Goal: Task Accomplishment & Management: Use online tool/utility

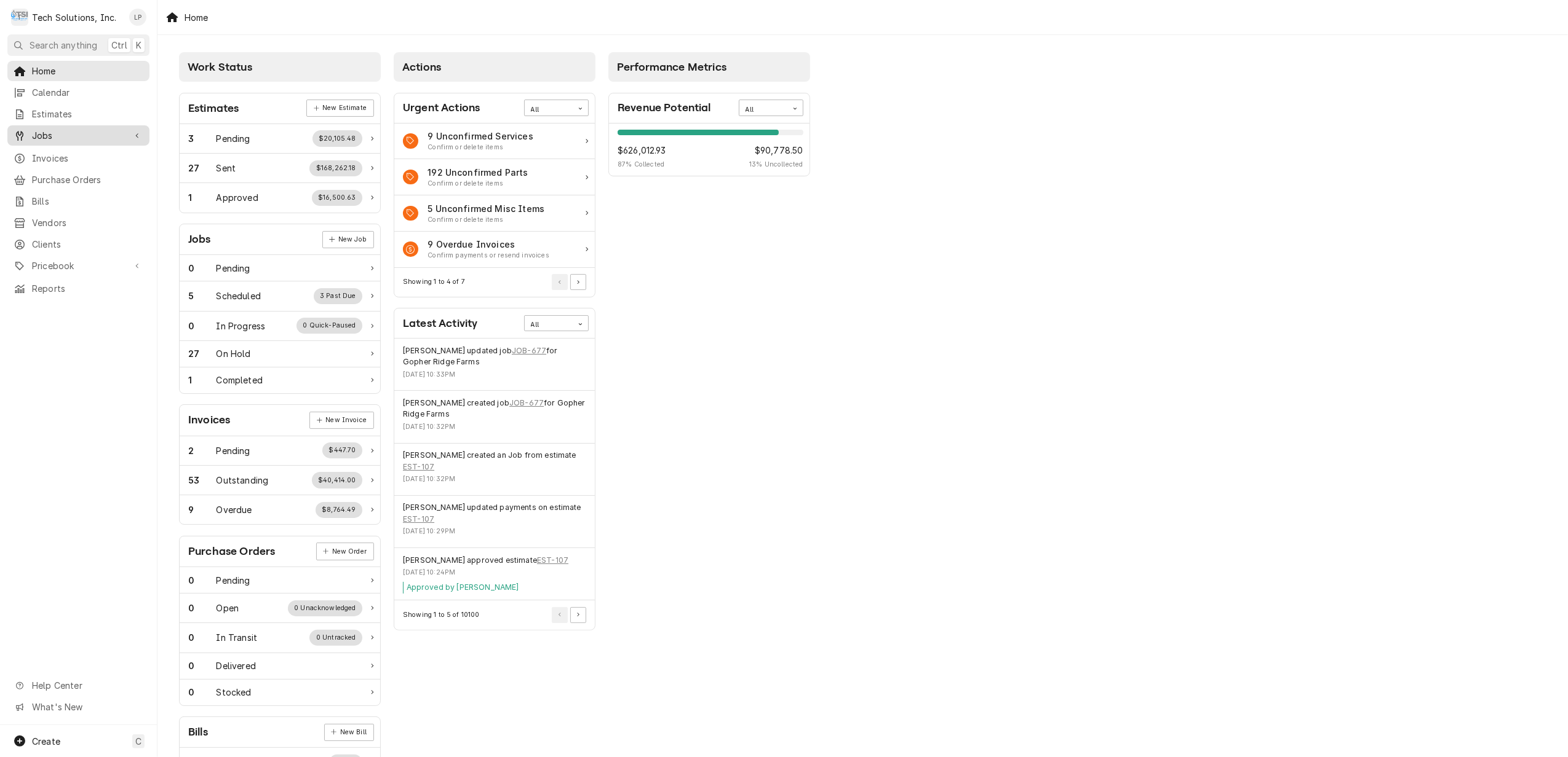
click at [46, 129] on span "Jobs" at bounding box center [79, 135] width 93 height 13
click at [38, 155] on span "Jobs" at bounding box center [87, 156] width 112 height 13
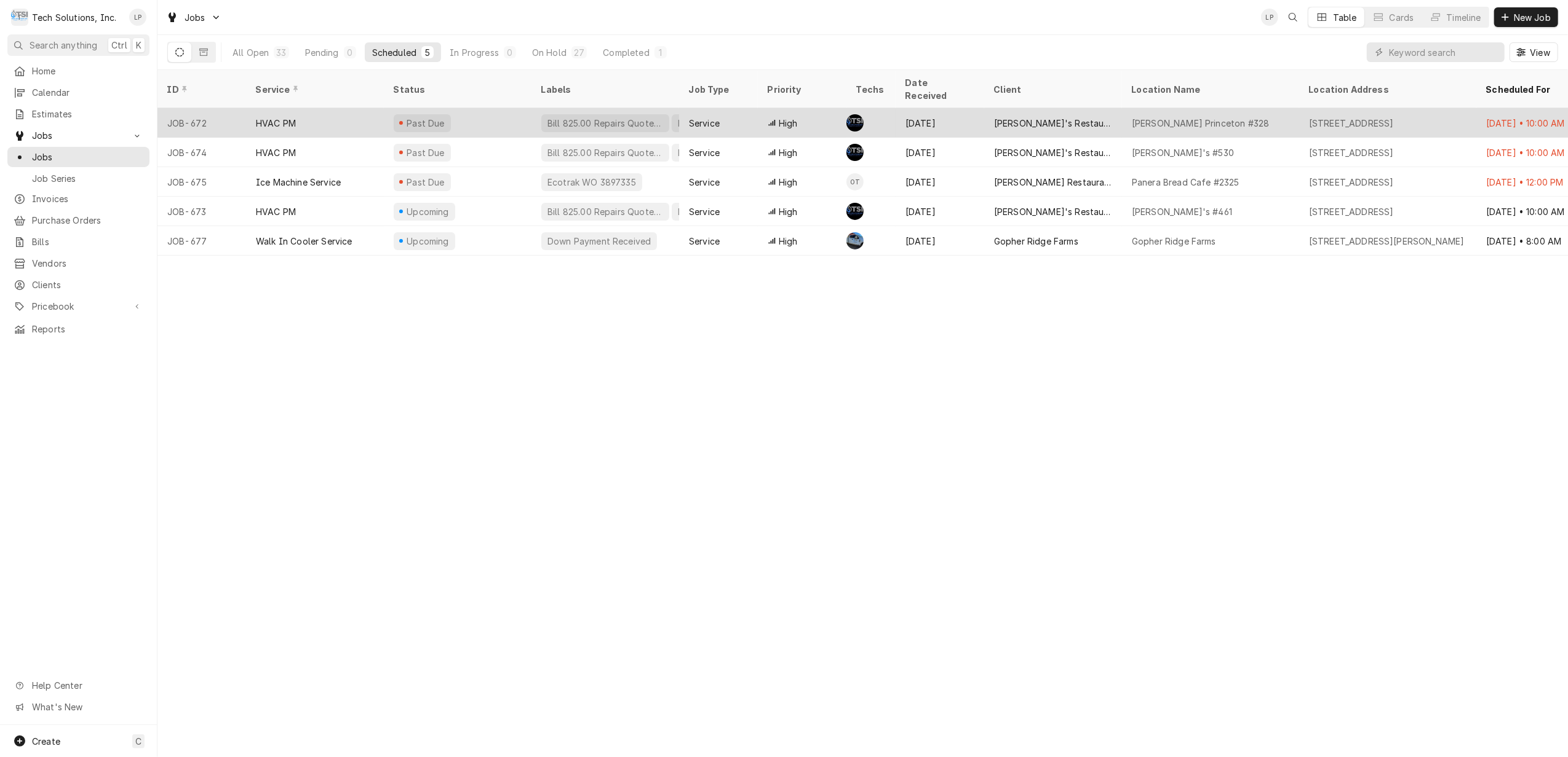
click at [515, 109] on div "Past Due" at bounding box center [458, 122] width 148 height 29
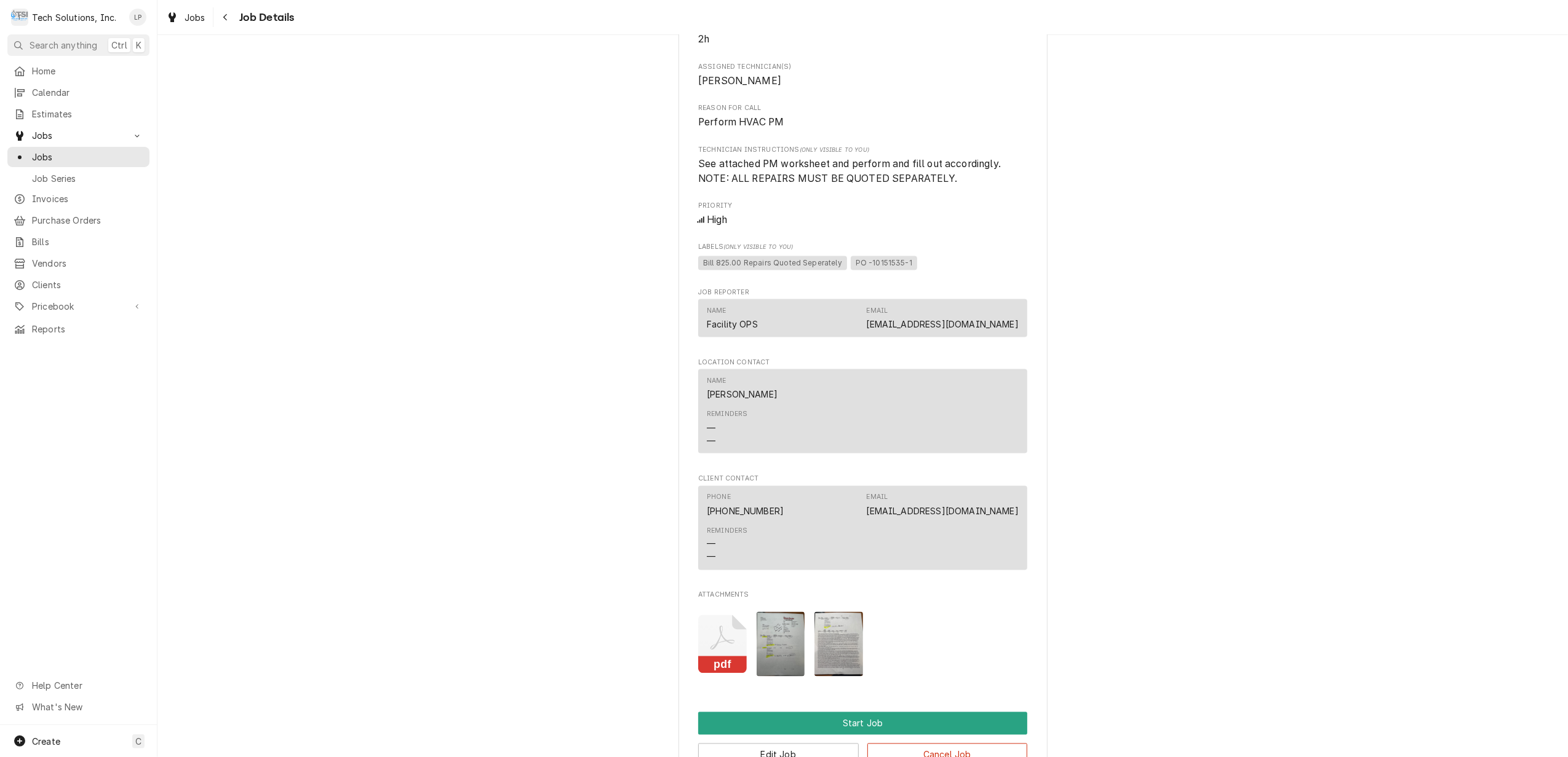
scroll to position [1967, 0]
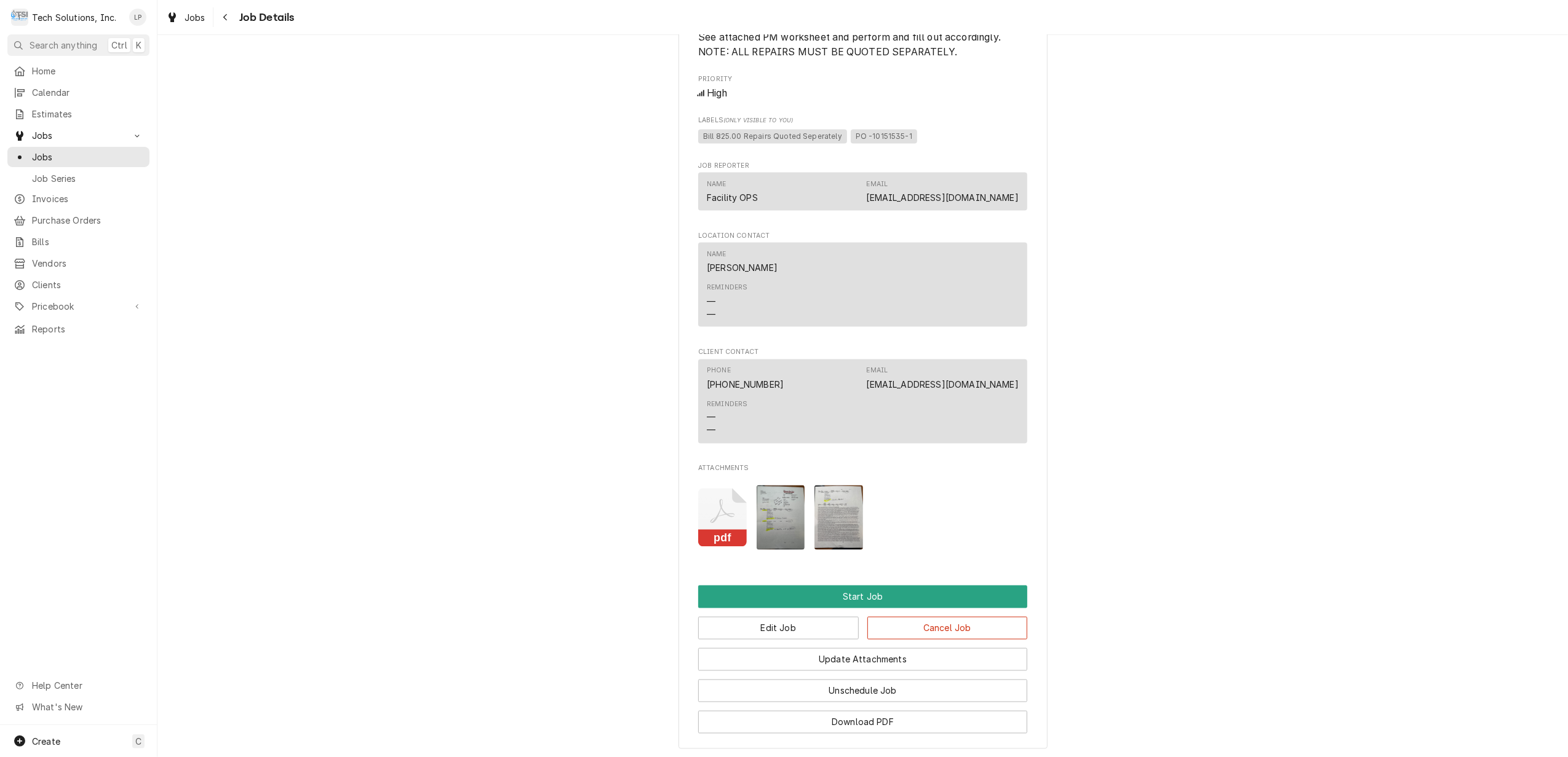
click at [774, 546] on img "Attachments" at bounding box center [781, 518] width 49 height 64
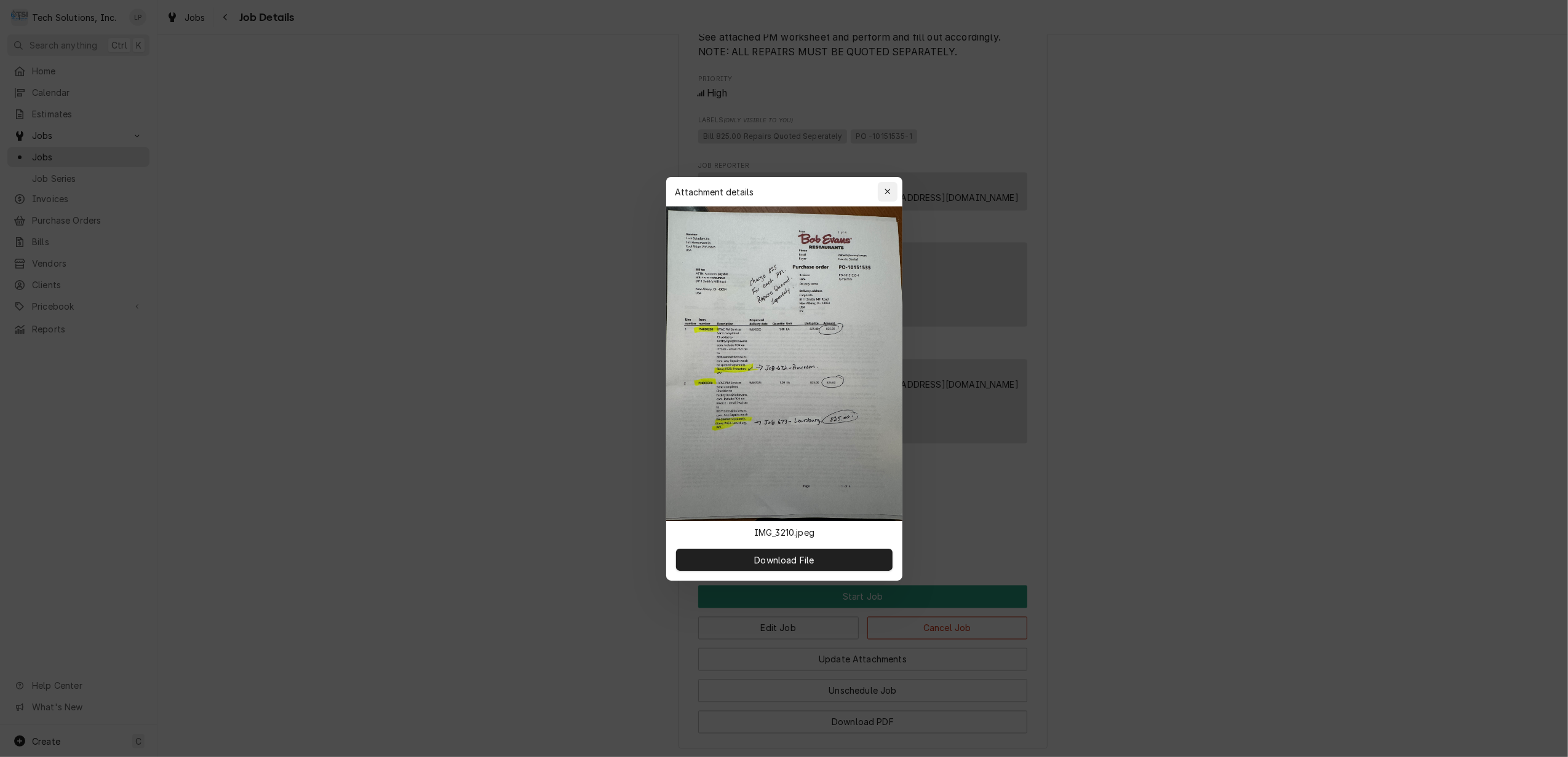
click at [887, 190] on icon "button" at bounding box center [888, 191] width 6 height 6
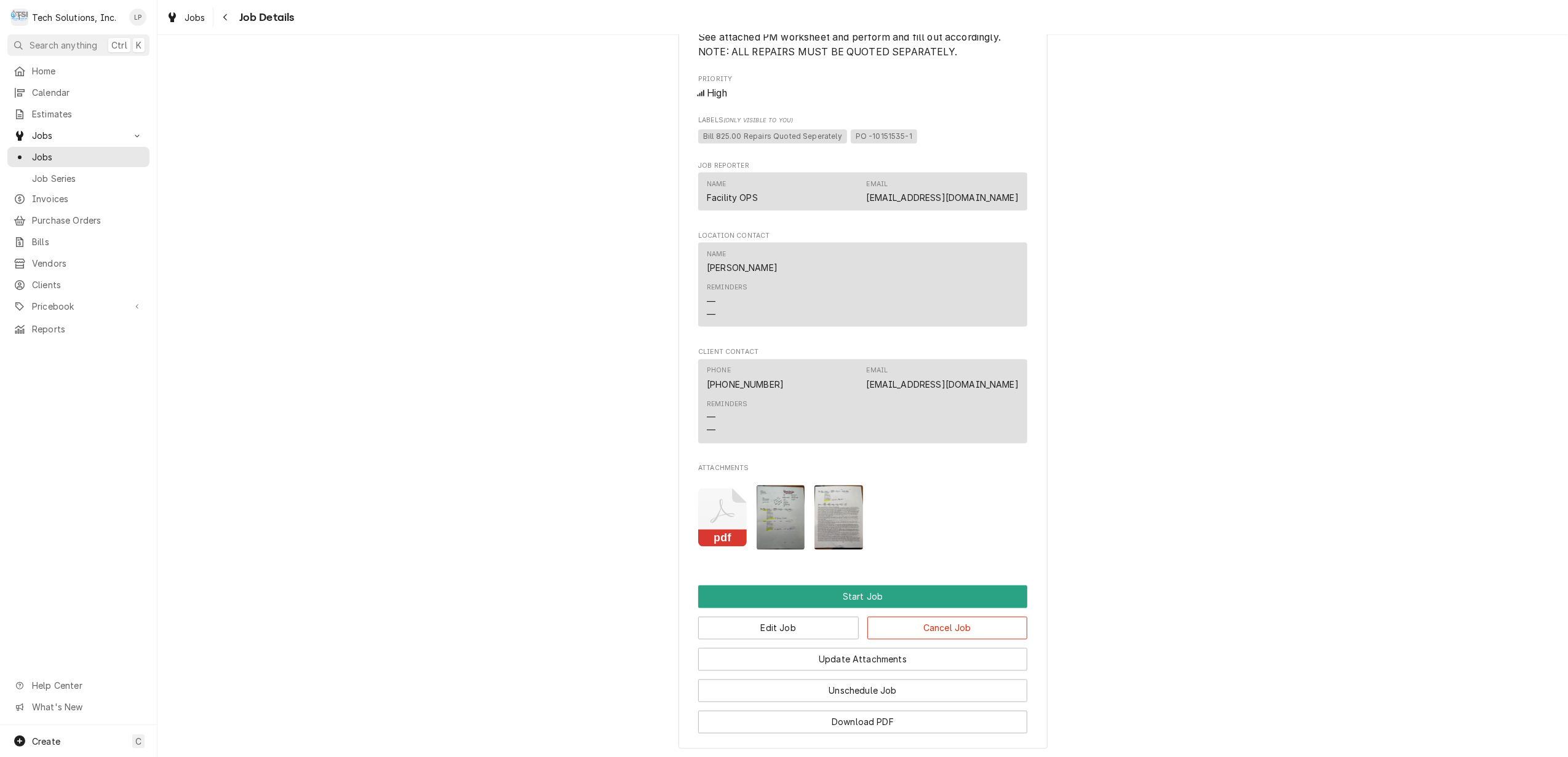
click at [719, 525] on icon "Attachments" at bounding box center [722, 518] width 49 height 58
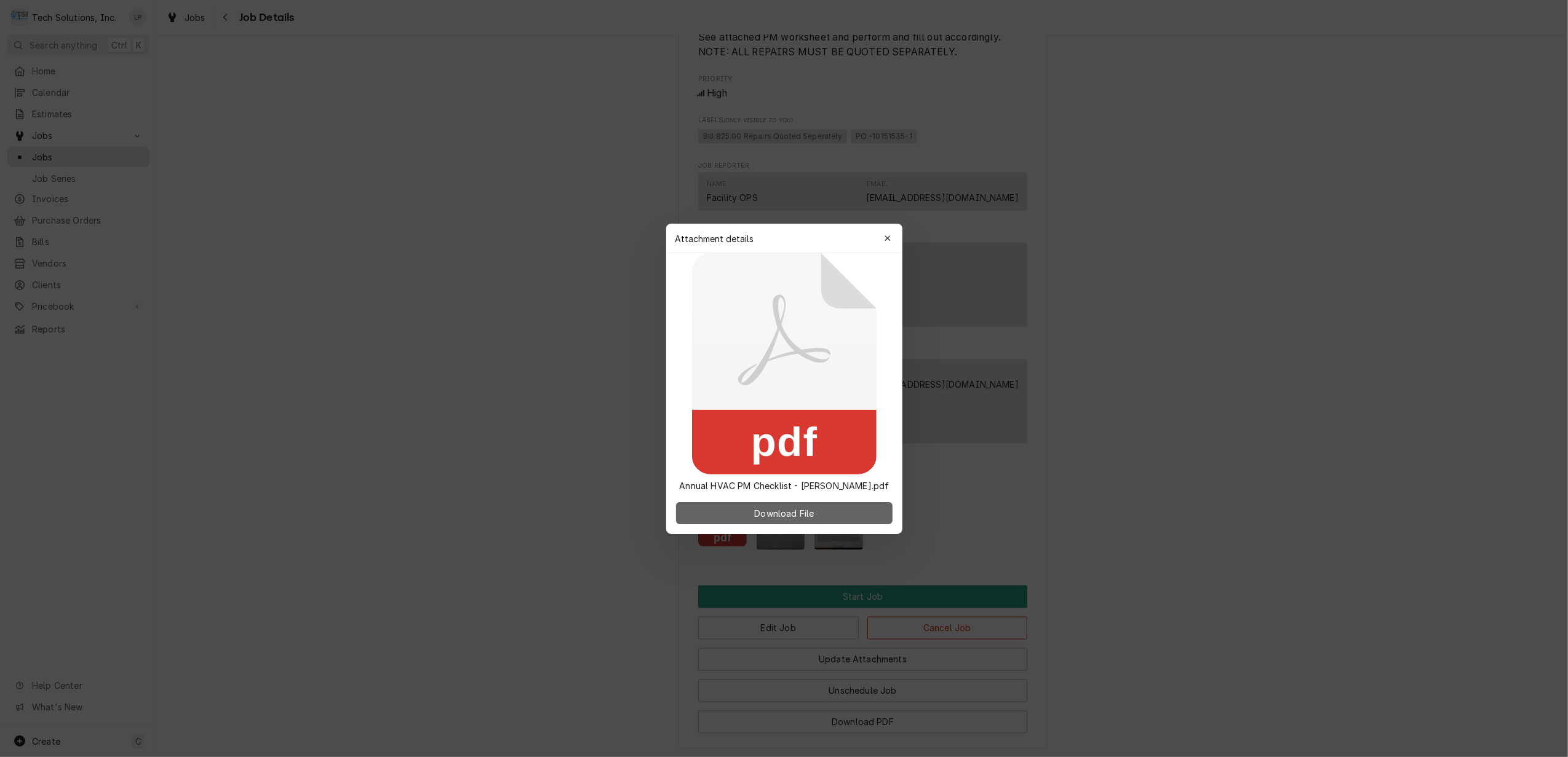
click at [771, 513] on span "Download File" at bounding box center [784, 512] width 64 height 13
click at [883, 237] on div "button" at bounding box center [888, 238] width 13 height 13
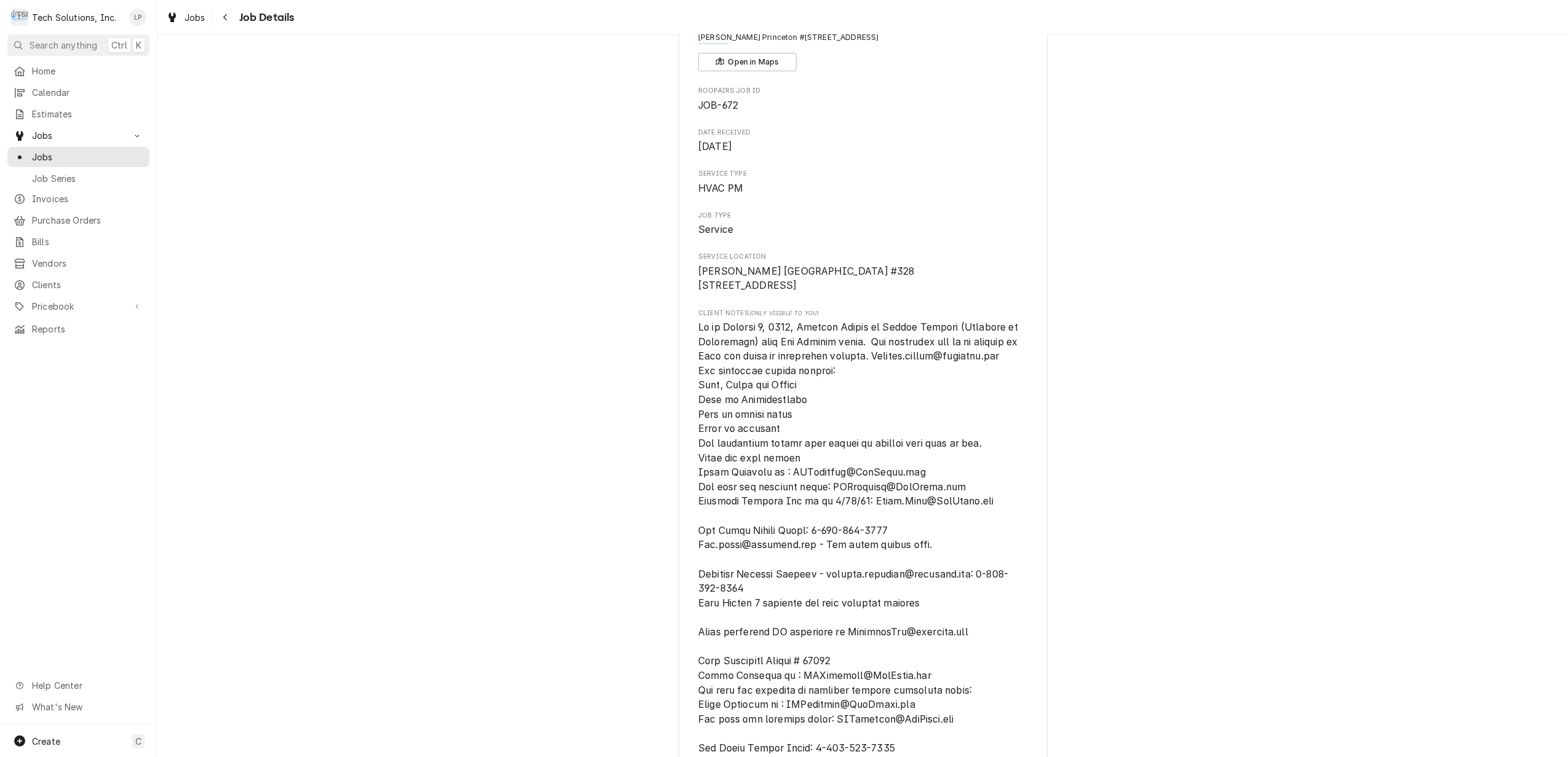
scroll to position [0, 0]
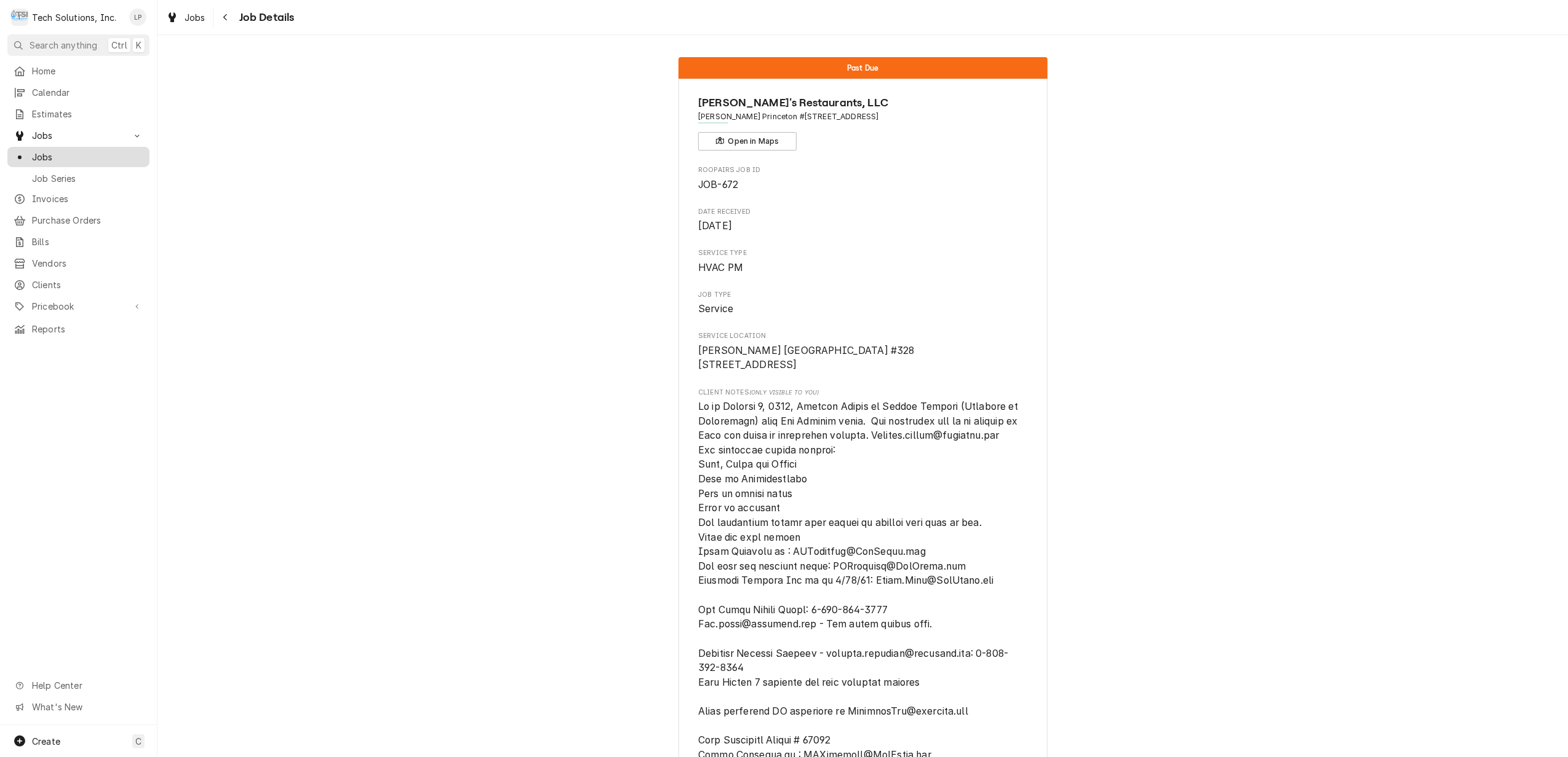
click at [50, 161] on link "Jobs" at bounding box center [79, 156] width 142 height 20
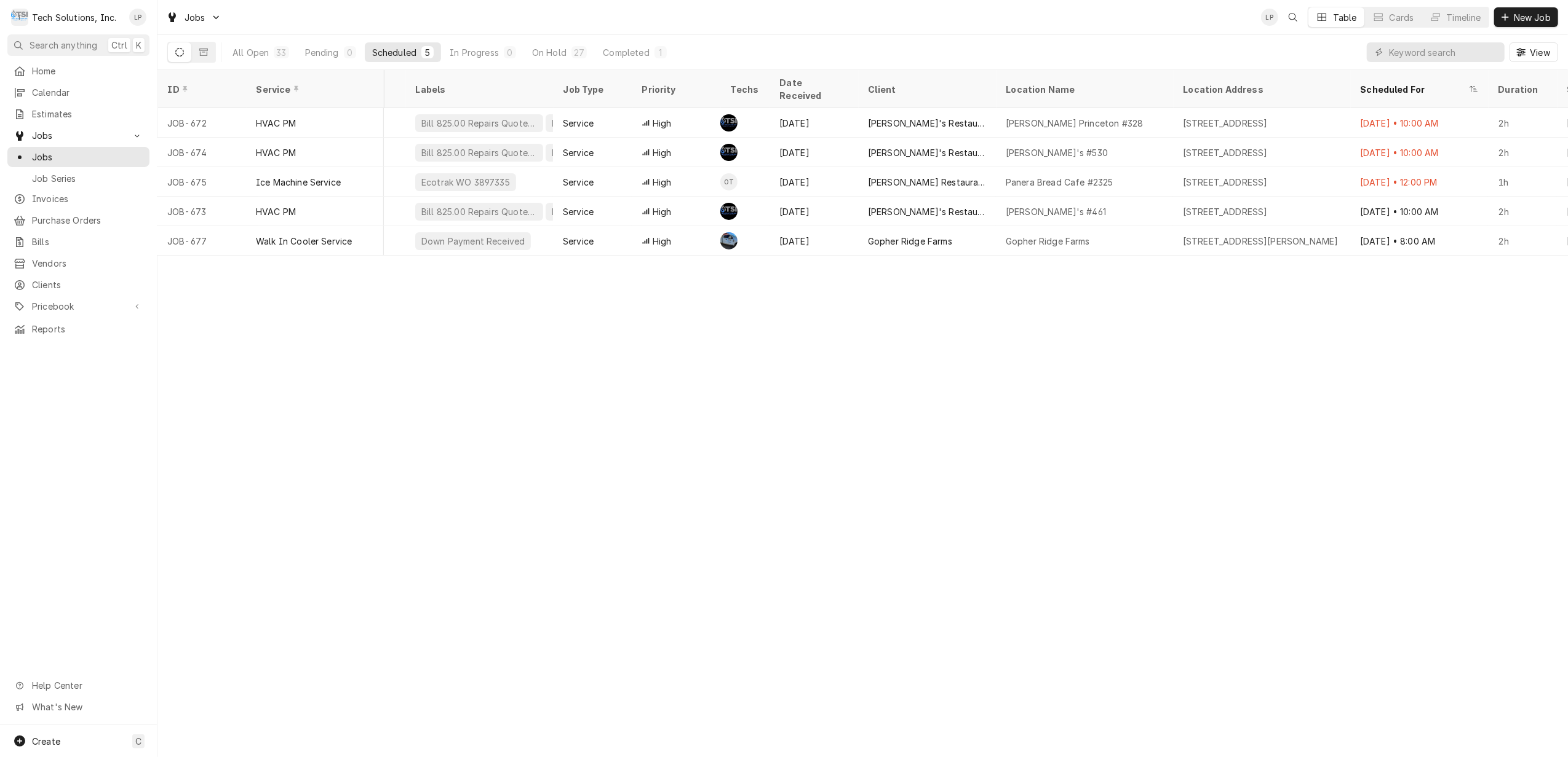
scroll to position [0, 142]
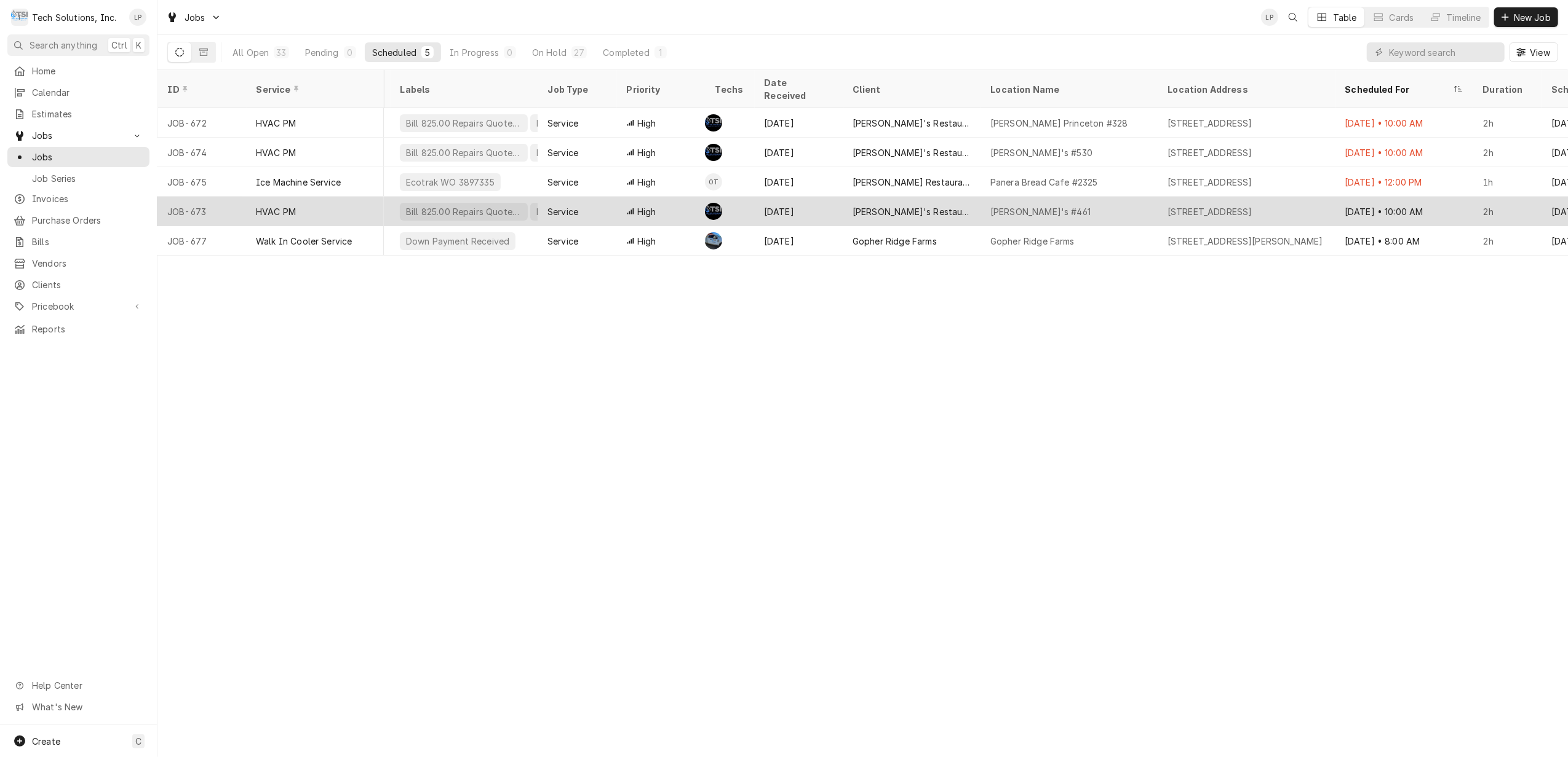
click at [1265, 204] on div "1 Gateway Blvd, Lewisburg, WV 24901" at bounding box center [1246, 211] width 177 height 29
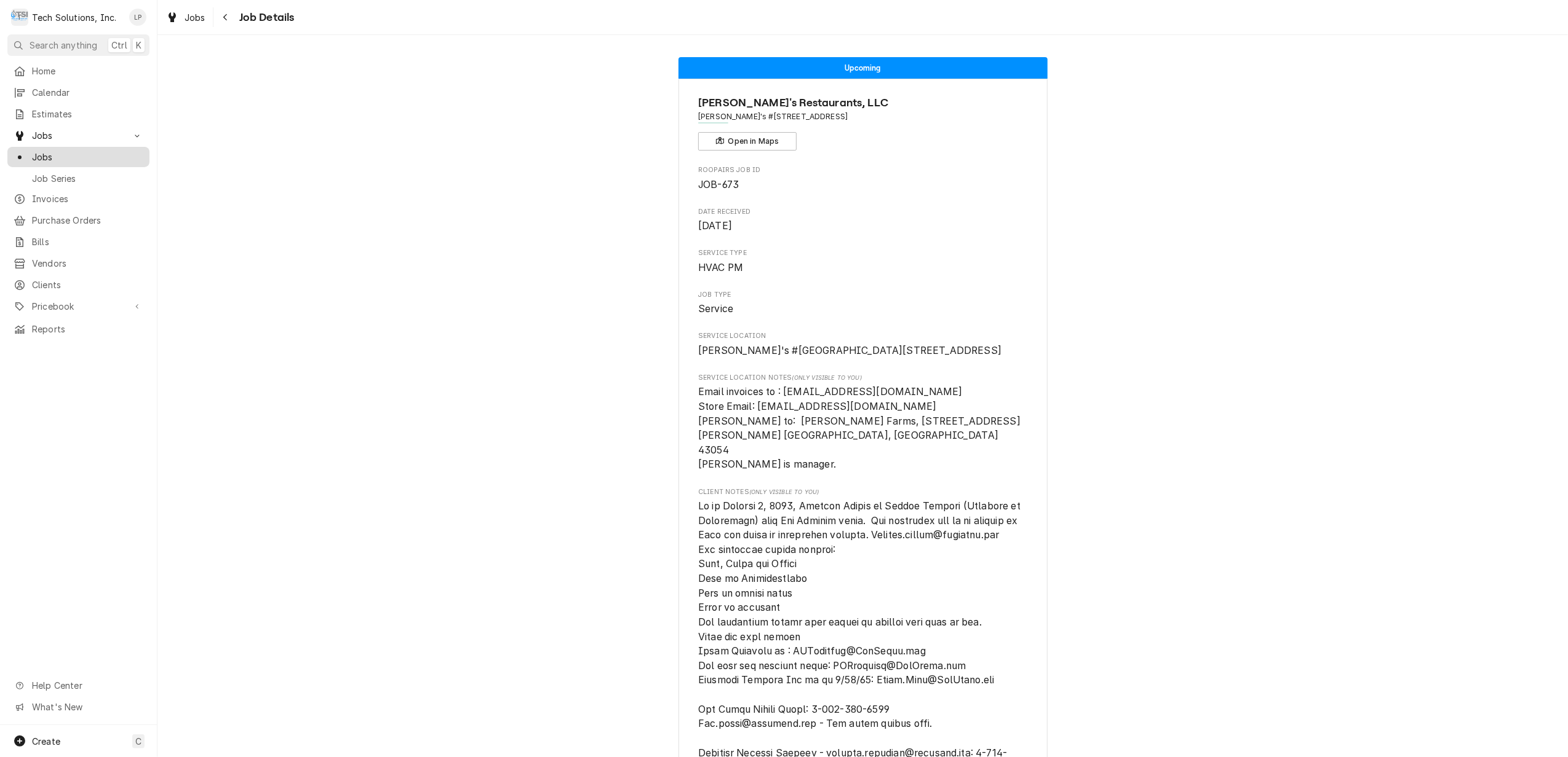
click at [43, 154] on span "Jobs" at bounding box center [87, 156] width 112 height 13
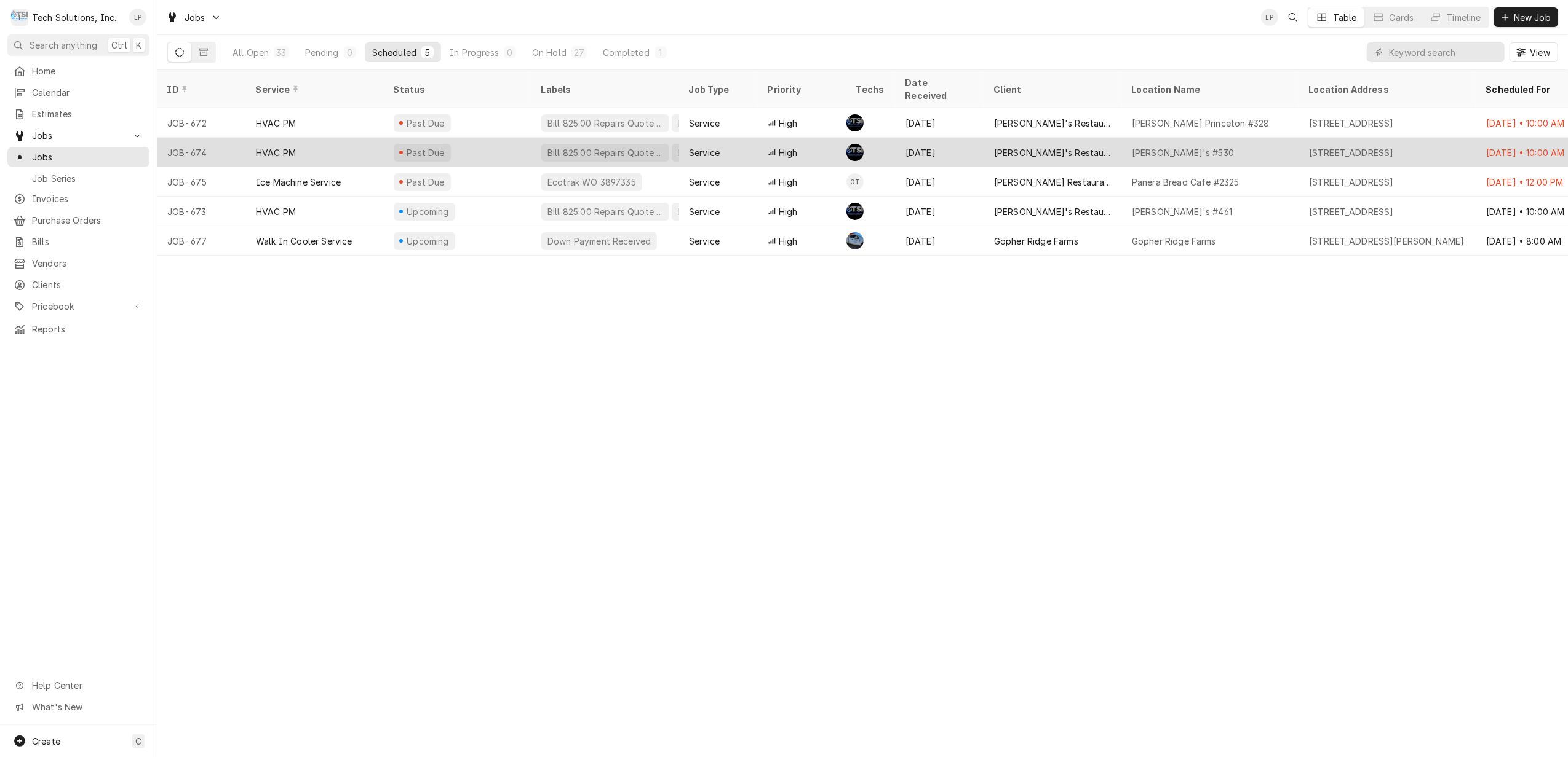
click at [1025, 147] on div "[PERSON_NAME]'s Restaurants, LLC" at bounding box center [1052, 153] width 118 height 13
